Goal: Navigation & Orientation: Find specific page/section

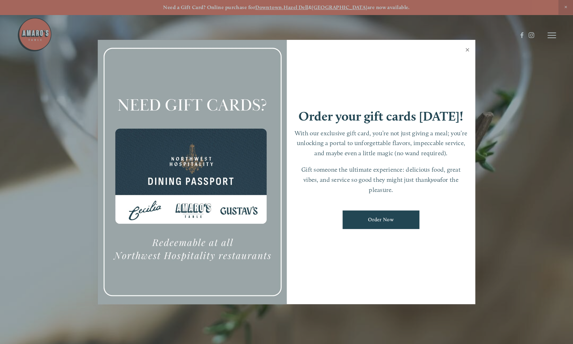
click at [468, 48] on link "Close" at bounding box center [468, 51] width 14 height 20
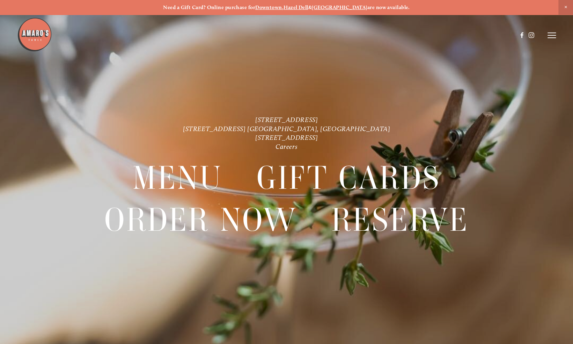
click at [552, 34] on icon at bounding box center [552, 35] width 8 height 6
click at [418, 35] on span "Menu" at bounding box center [423, 35] width 13 height 6
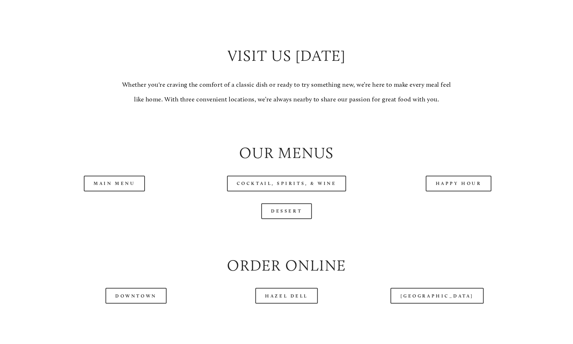
scroll to position [727, 0]
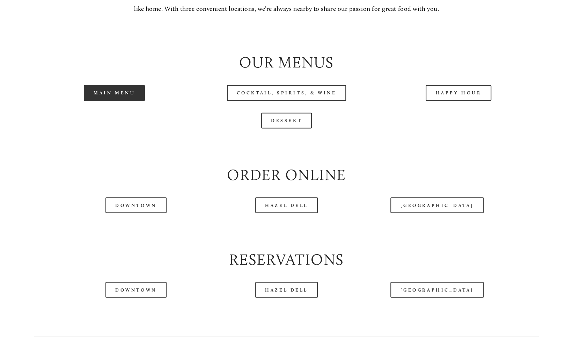
click at [134, 95] on link "Main Menu" at bounding box center [114, 93] width 61 height 16
